Goal: Obtain resource: Obtain resource

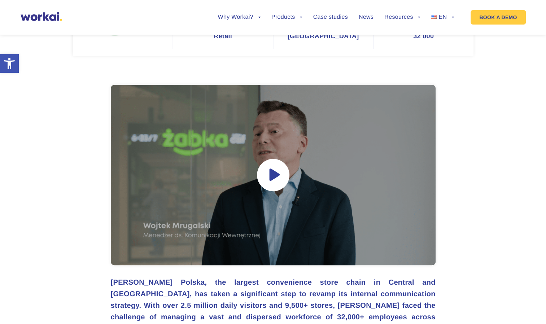
scroll to position [222, 0]
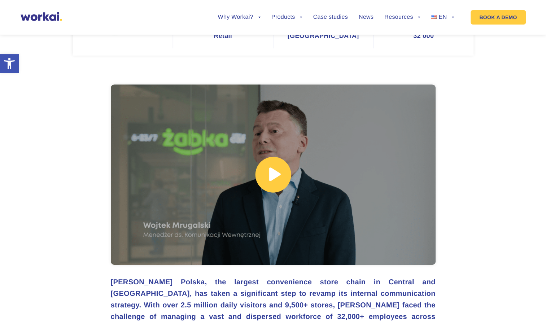
click at [198, 216] on link at bounding box center [273, 174] width 325 height 180
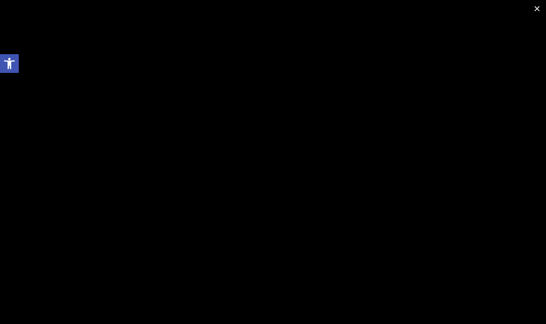
click at [535, 7] on span at bounding box center [537, 8] width 18 height 17
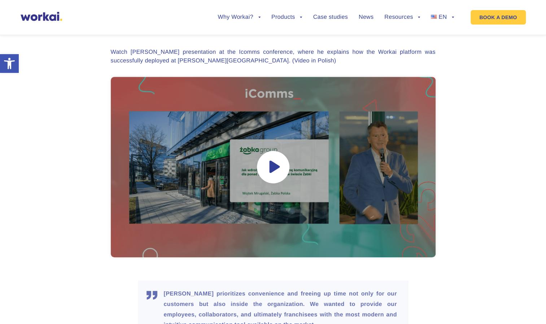
scroll to position [1846, 0]
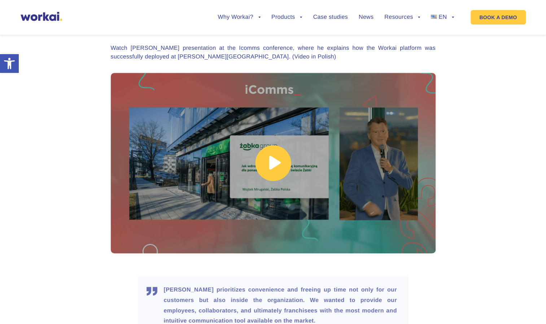
click at [216, 149] on link at bounding box center [273, 163] width 325 height 180
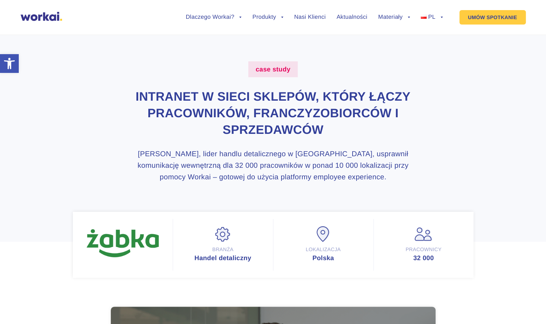
click at [306, 22] on ul "Dlaczego Workai? back Dlaczego Workai? Kalkulator ROI Intranetu Bezpieczeństwo …" at bounding box center [309, 17] width 268 height 27
click at [307, 13] on ul "Dlaczego Workai? back Dlaczego Workai? Kalkulator ROI Intranetu Bezpieczeństwo …" at bounding box center [309, 17] width 268 height 27
click at [305, 21] on ul "Dlaczego Workai? back Dlaczego Workai? Kalkulator ROI Intranetu Bezpieczeństwo …" at bounding box center [309, 17] width 268 height 27
click at [305, 18] on link "Nasi Klienci" at bounding box center [309, 17] width 31 height 6
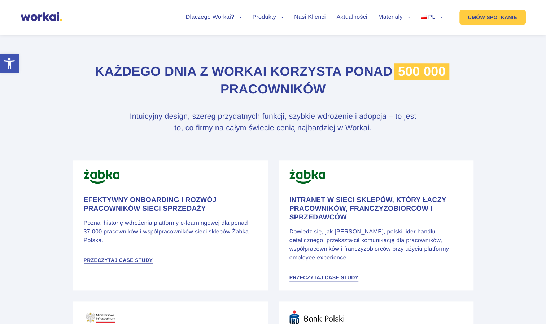
scroll to position [295, 0]
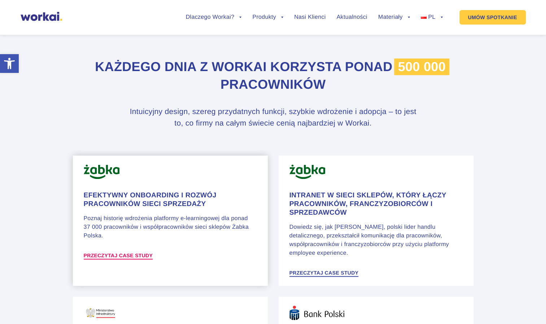
click at [116, 255] on span "Przeczytaj case study" at bounding box center [118, 255] width 69 height 5
click at [200, 210] on div "Efektywny onboarding i rozwój pracowników sieci sprzedaży Poznaj historię wdroż…" at bounding box center [170, 225] width 173 height 69
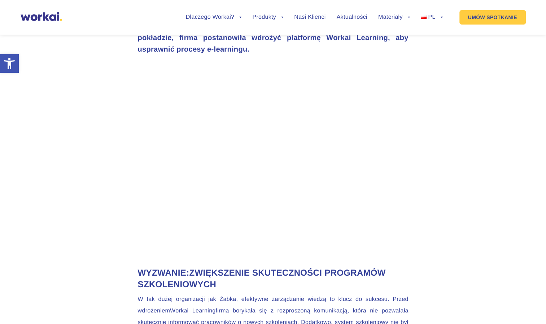
scroll to position [335, 0]
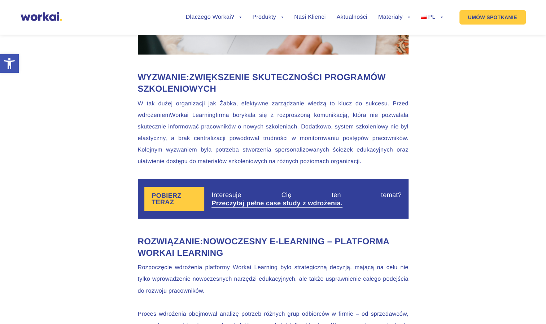
scroll to position [531, 0]
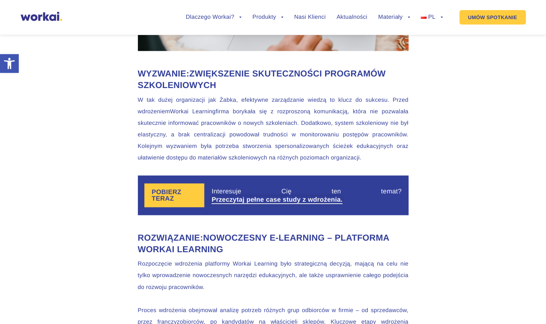
click at [243, 202] on link "Przeczytaj pełne case study z wdrożenia." at bounding box center [276, 199] width 131 height 6
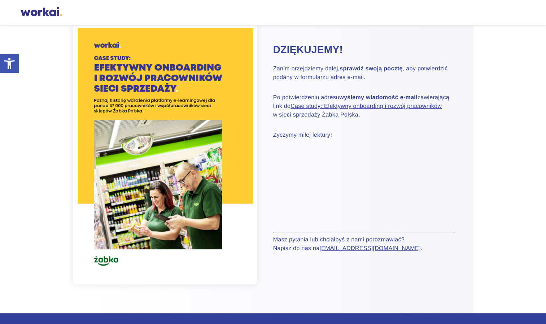
scroll to position [43, 0]
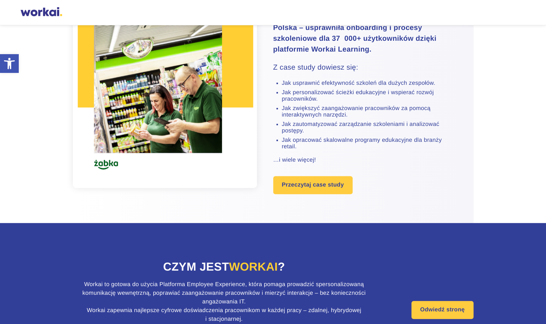
scroll to position [144, 0]
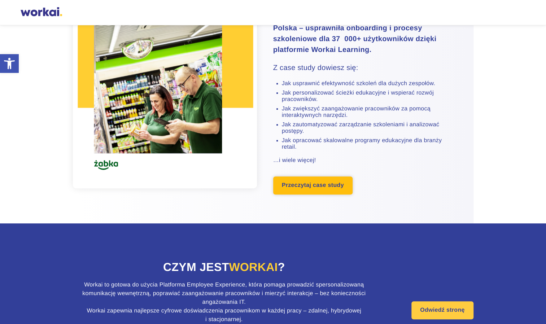
click at [318, 192] on link "Przeczytaj case study" at bounding box center [312, 185] width 79 height 18
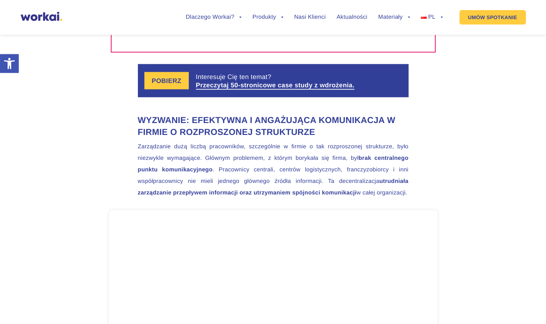
scroll to position [758, 0]
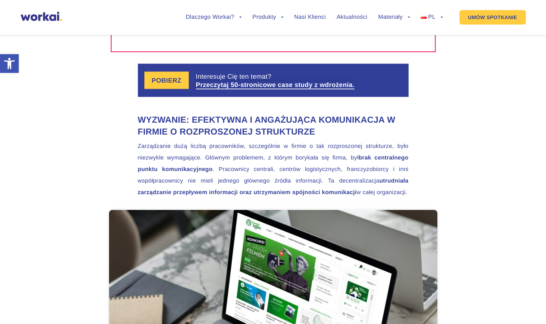
click at [258, 86] on link "Przeczytaj 50-stronicowe case study z wdrożenia." at bounding box center [275, 84] width 159 height 6
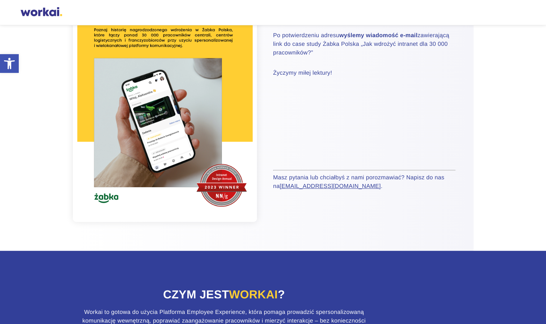
scroll to position [105, 0]
